Goal: Transaction & Acquisition: Purchase product/service

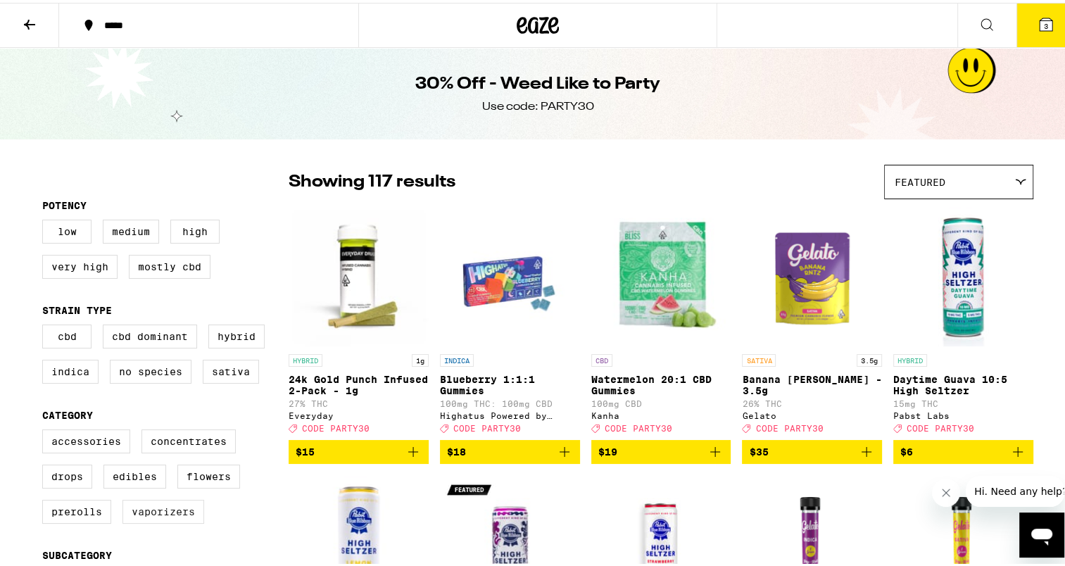
click at [169, 512] on label "Vaporizers" at bounding box center [163, 509] width 82 height 24
click at [46, 429] on input "Vaporizers" at bounding box center [45, 429] width 1 height 1
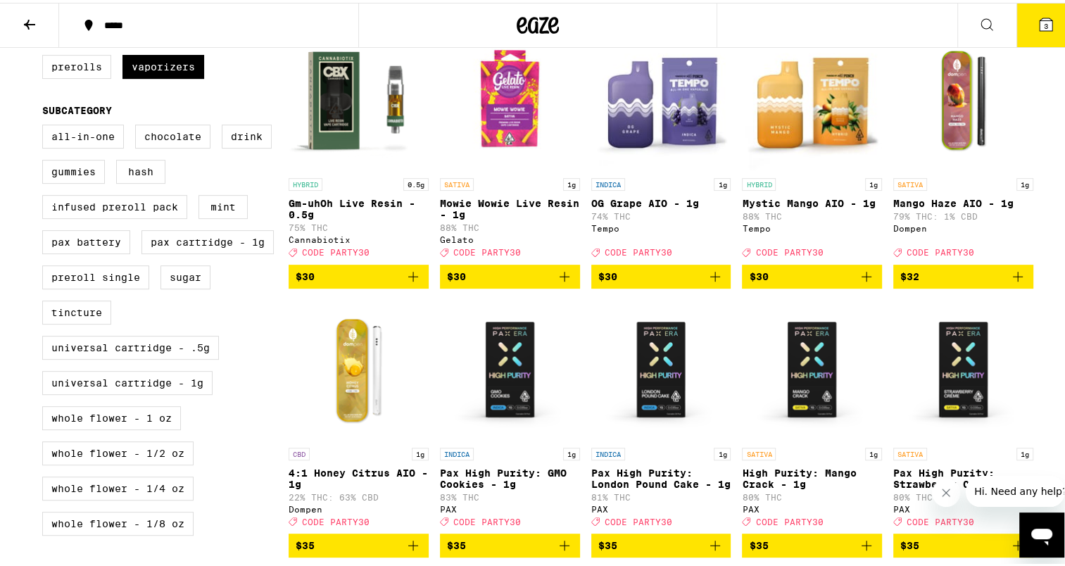
scroll to position [442, 0]
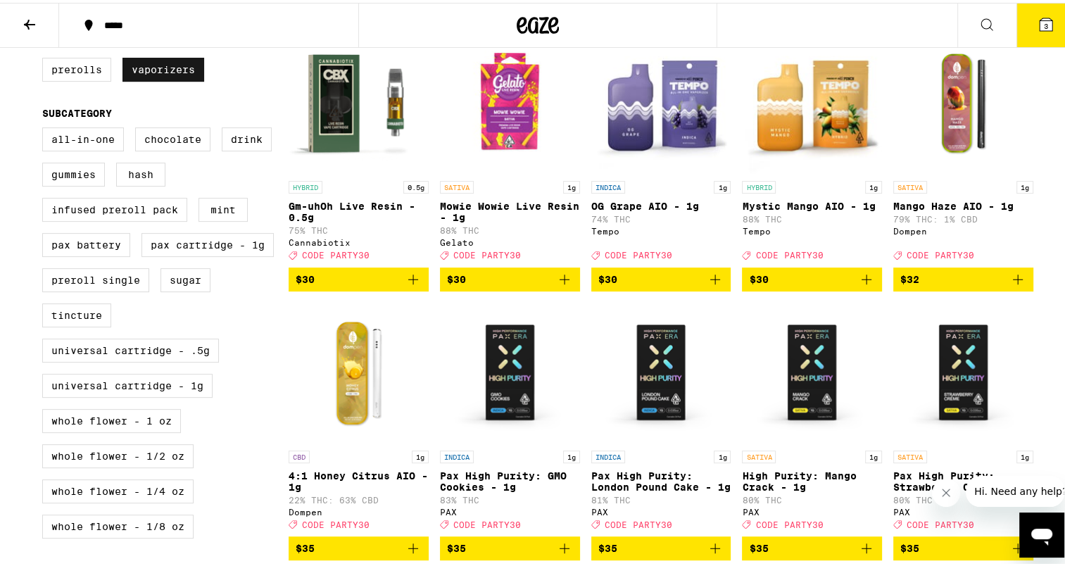
click at [153, 70] on label "Vaporizers" at bounding box center [163, 67] width 82 height 24
checkbox input "false"
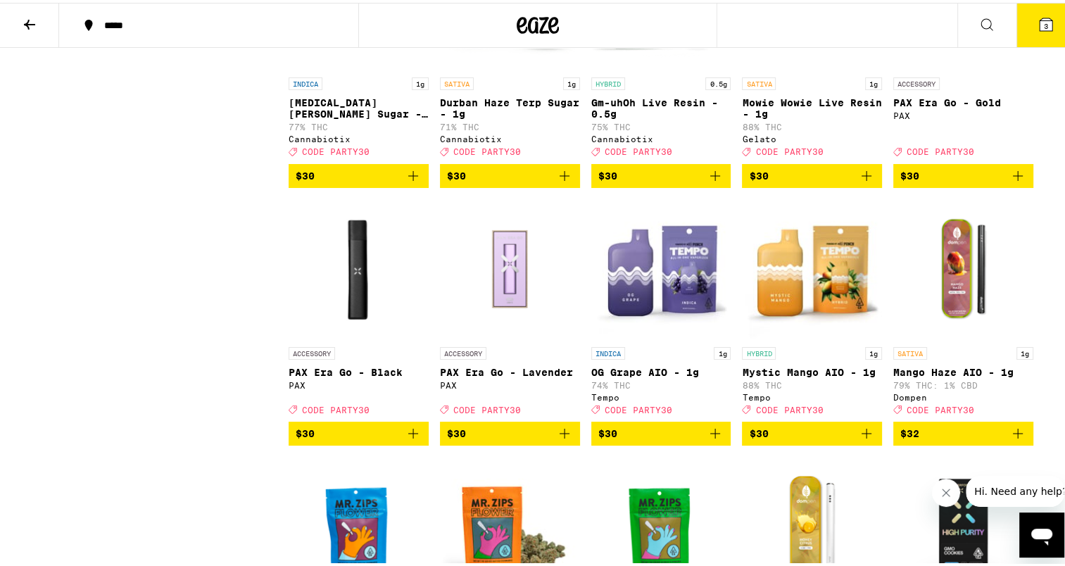
scroll to position [4570, 0]
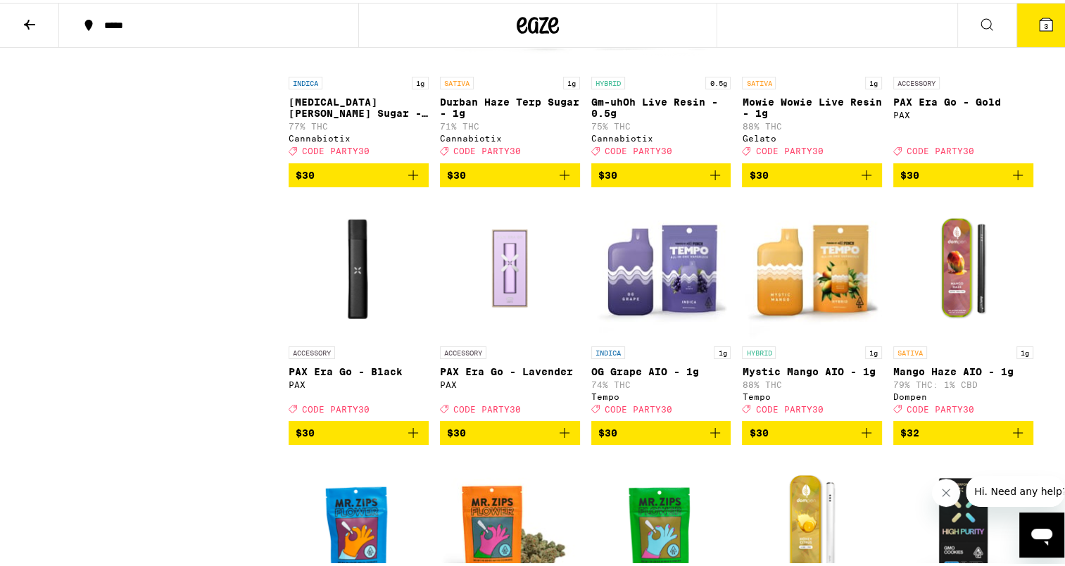
click at [1014, 181] on icon "Add to bag" at bounding box center [1017, 172] width 17 height 17
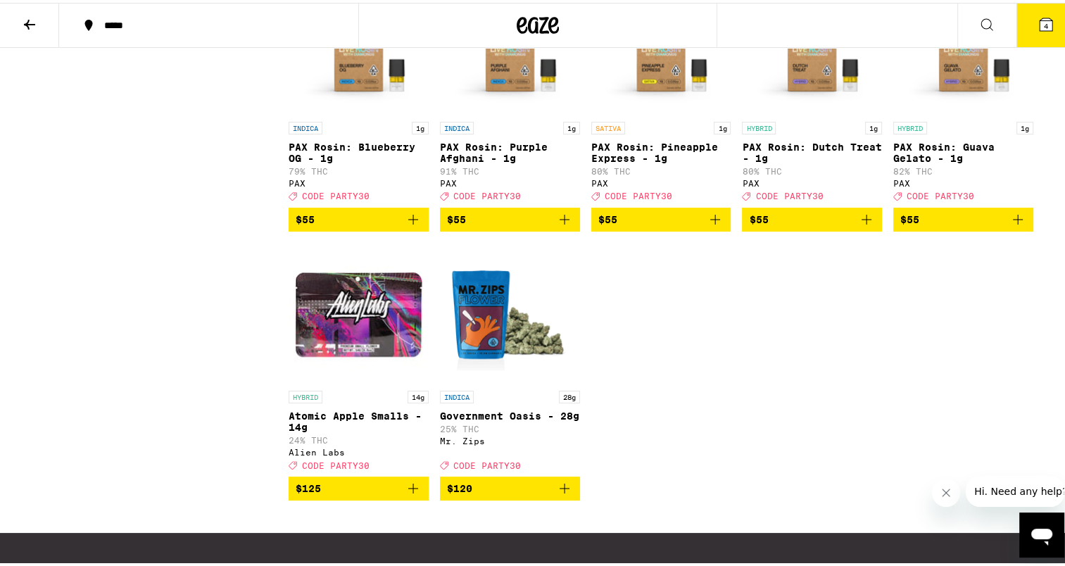
scroll to position [6127, 0]
click at [520, 161] on p "PAX Rosin: Purple Afghani - 1g" at bounding box center [510, 150] width 140 height 23
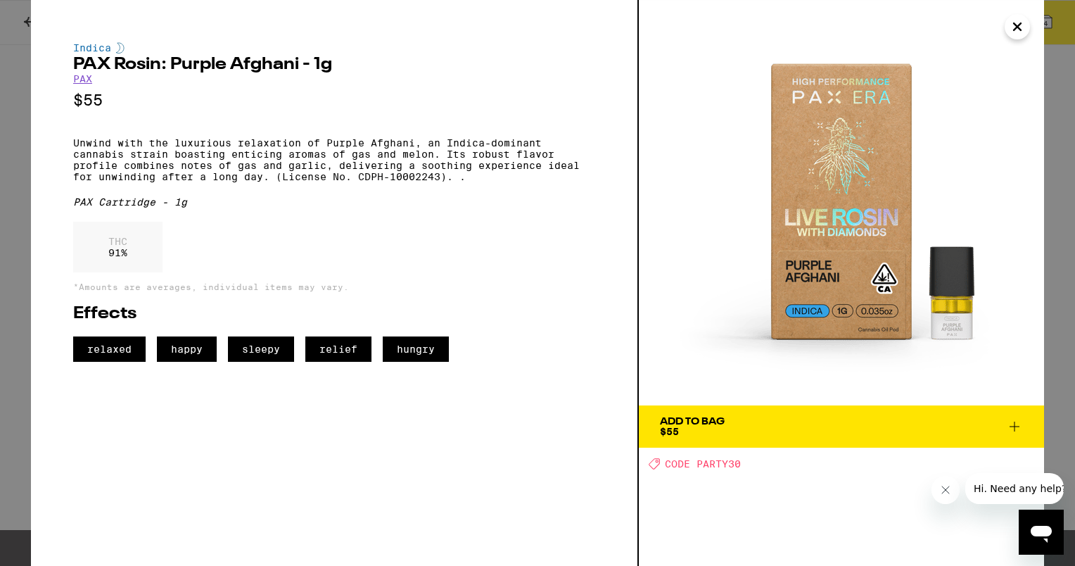
click at [1022, 27] on icon "Close" at bounding box center [1017, 26] width 17 height 21
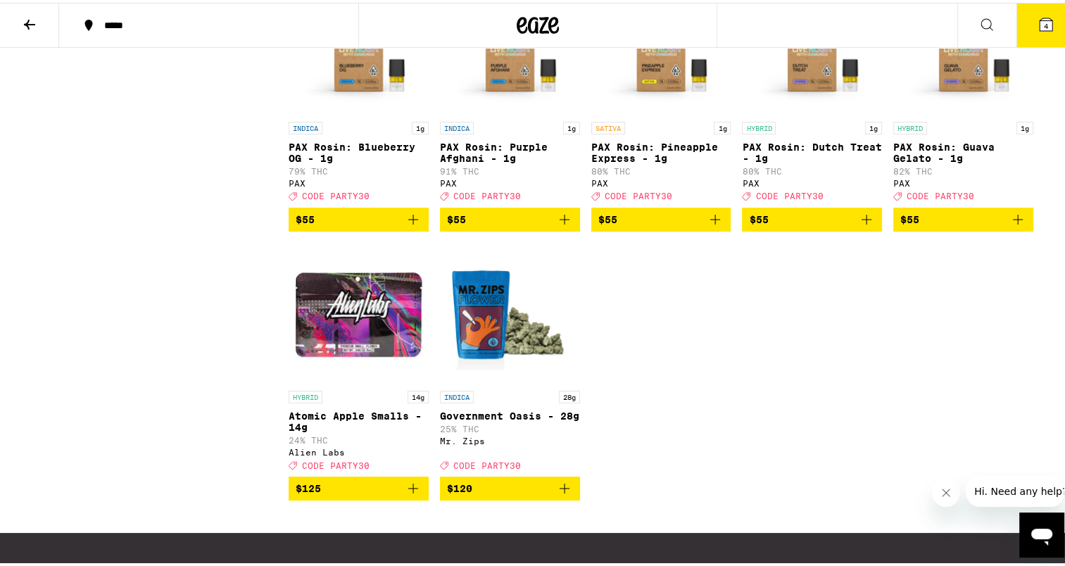
click at [376, 112] on img "Open page for PAX Rosin: Blueberry OG - 1g from PAX" at bounding box center [359, 41] width 140 height 141
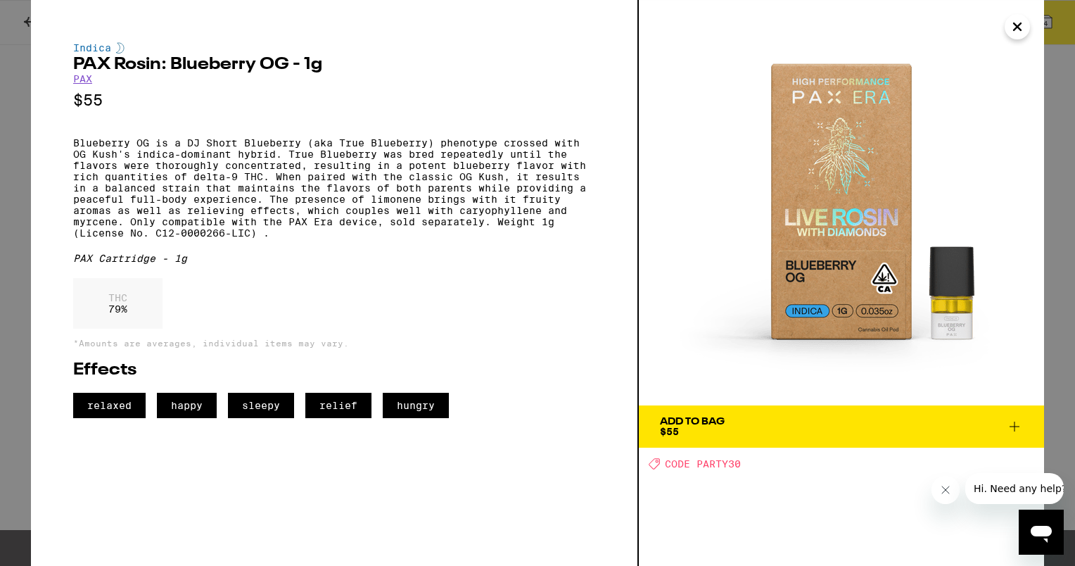
click at [1016, 29] on icon "Close" at bounding box center [1017, 26] width 17 height 21
